Goal: Find specific page/section

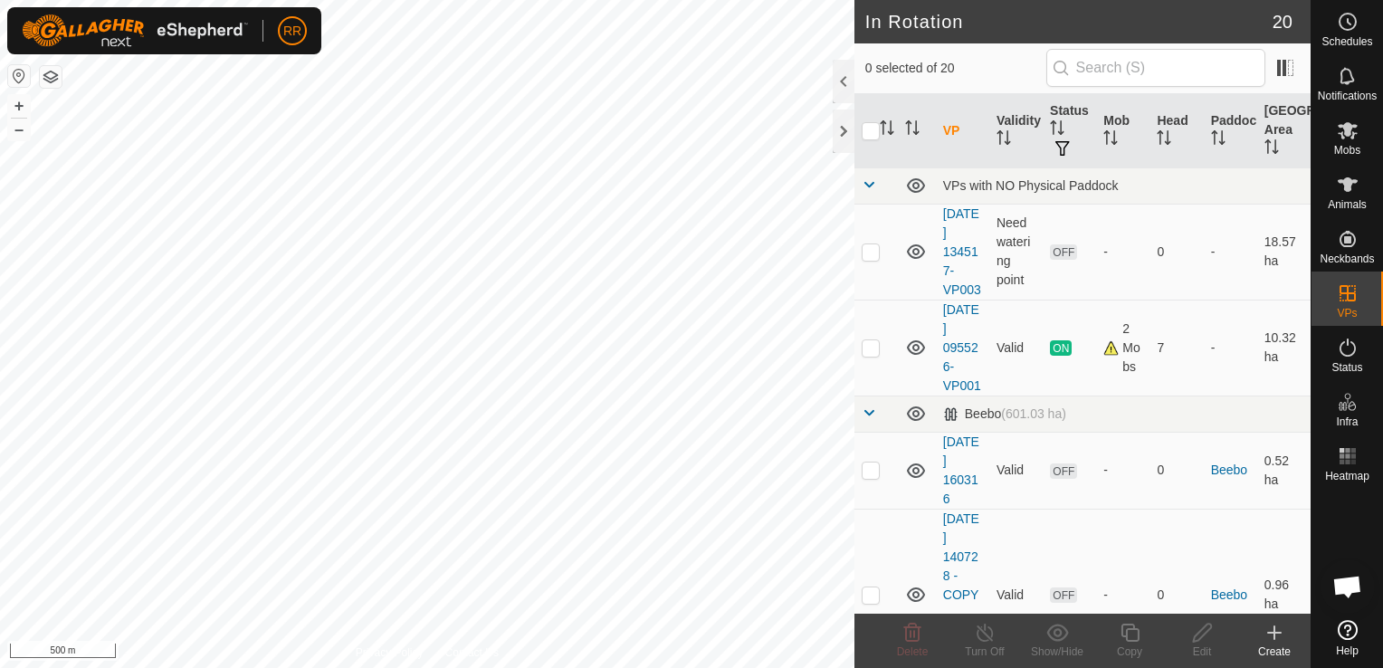
click at [1354, 195] on es-animals-svg-icon at bounding box center [1347, 184] width 33 height 29
